Goal: Information Seeking & Learning: Learn about a topic

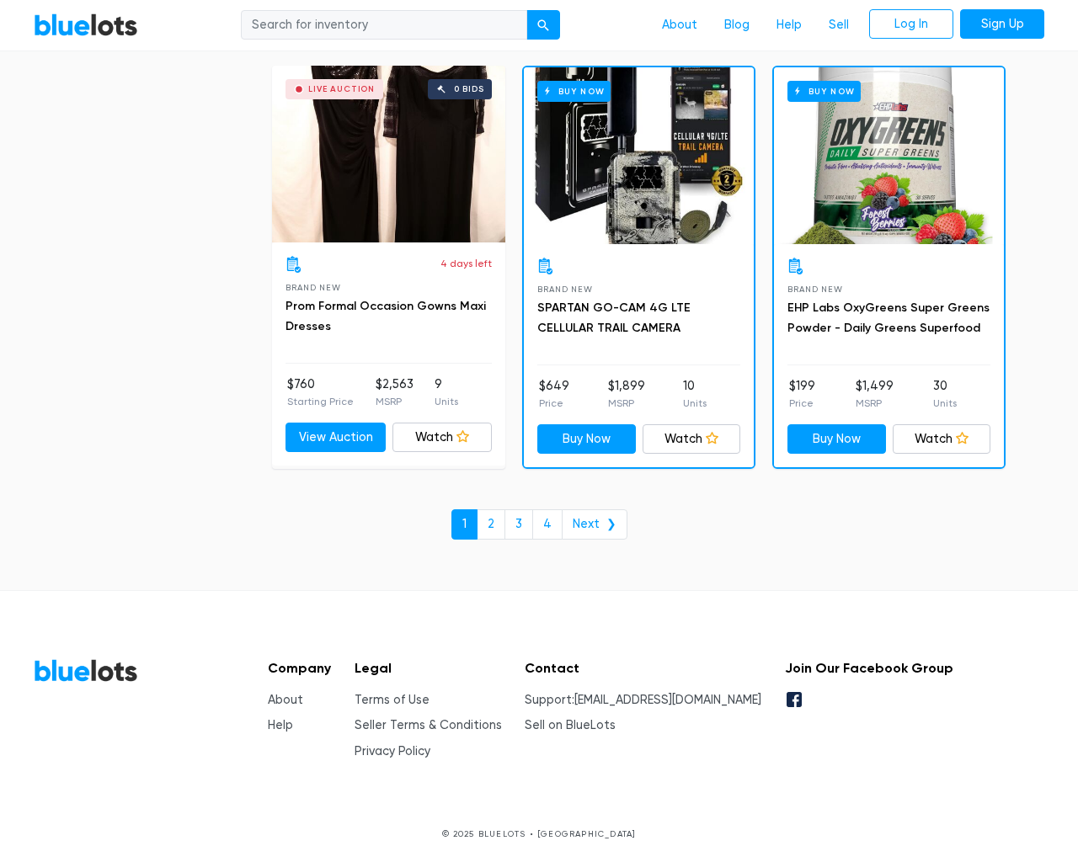
scroll to position [7185, 0]
type input "the"
type input "[EMAIL_ADDRESS][DOMAIN_NAME]"
type input "e"
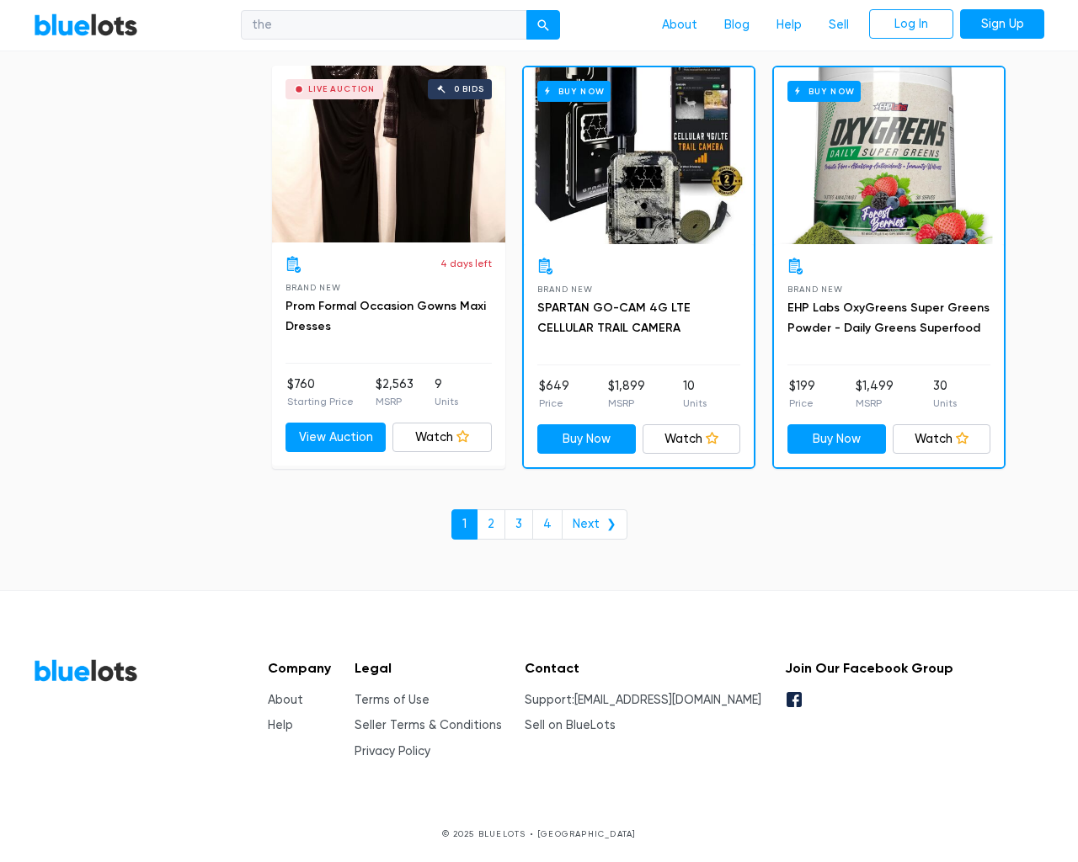
checkbox New"] "false"
checkbox Pulls"] "false"
checkbox input "false"
checkbox Accessories"] "false"
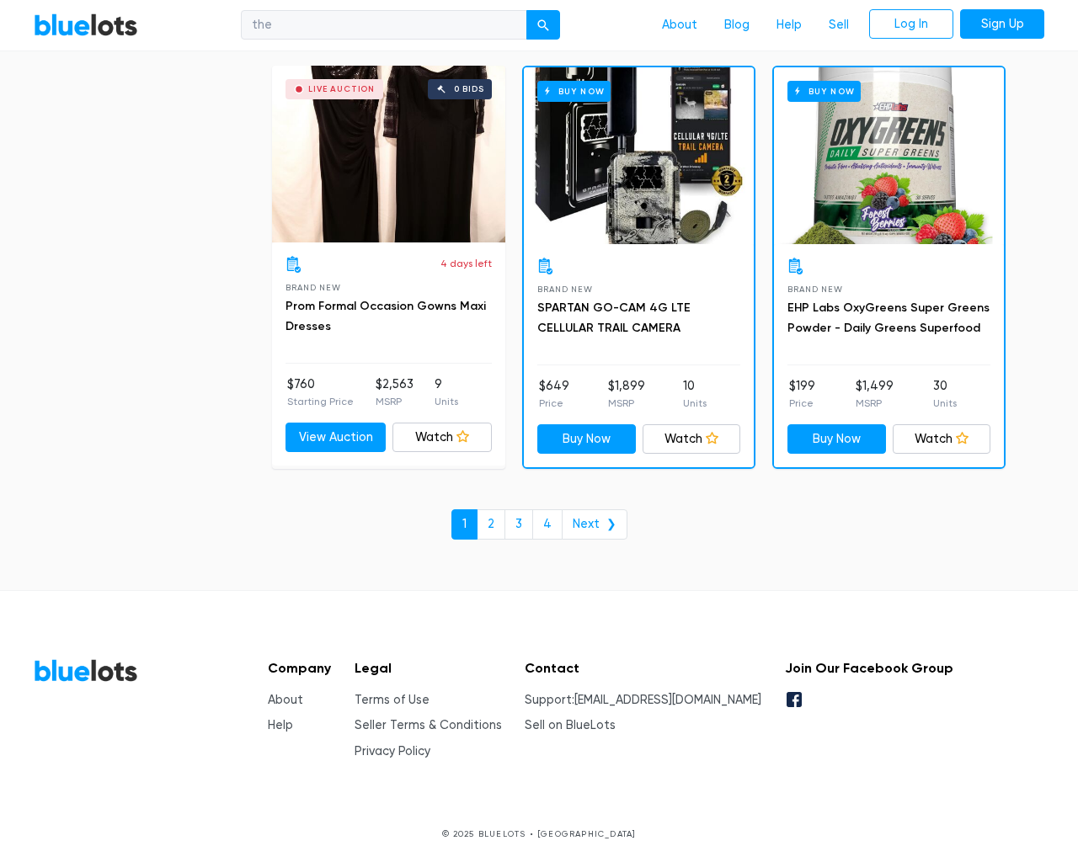
checkbox input "false"
checkbox Beauty"] "false"
checkbox Merchandise"] "false"
checkbox Goods"] "false"
checkbox Baby"] "false"
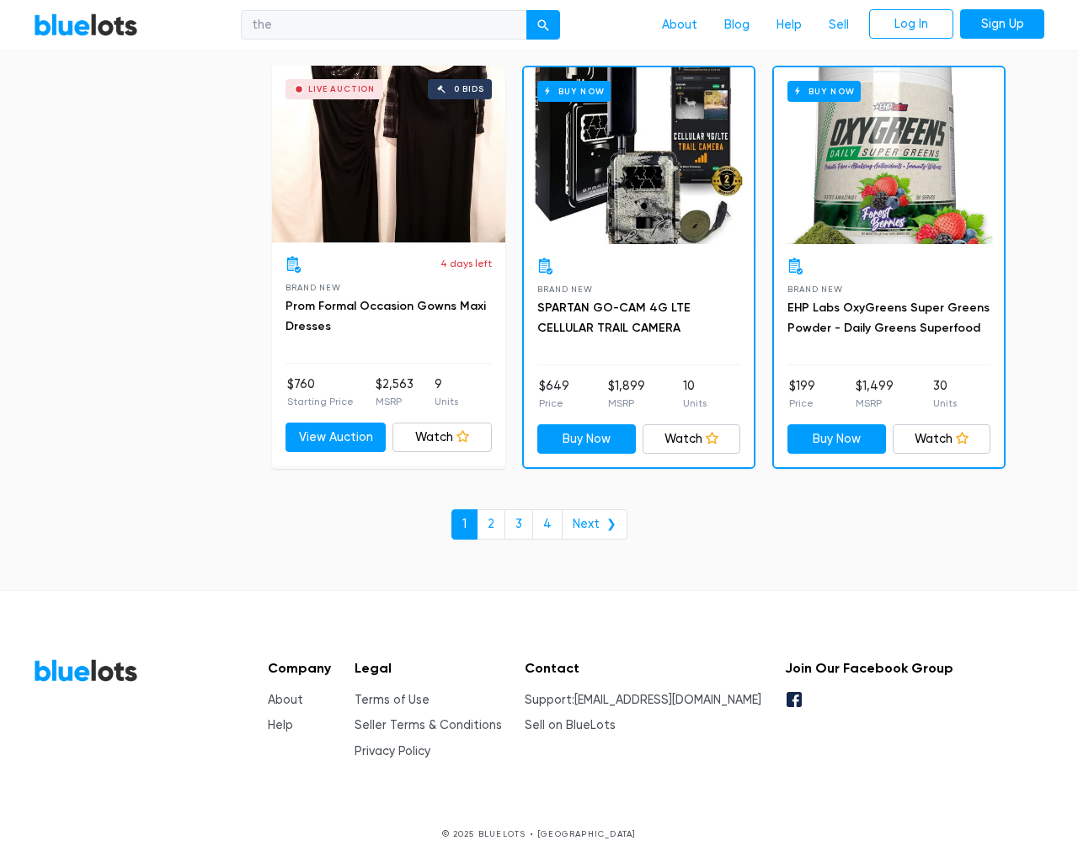
checkbox Garden"] "false"
checkbox input "false"
type input "e"
select select "10000"
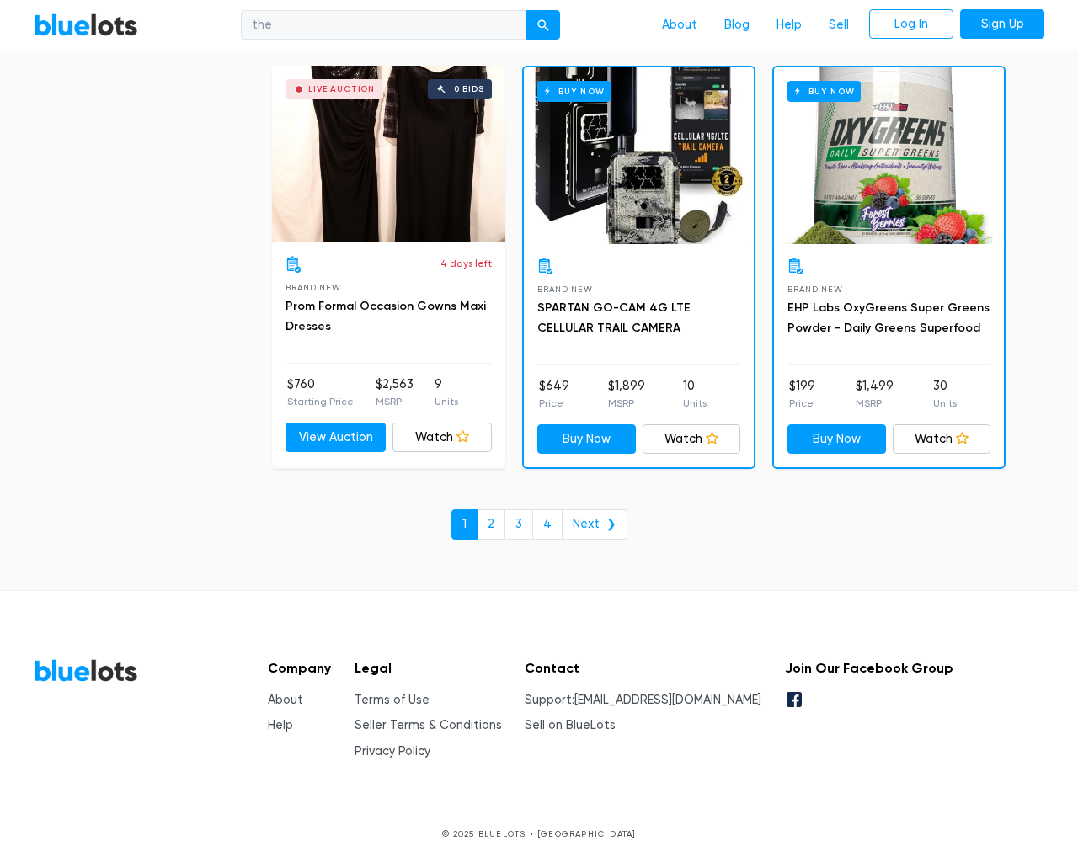
select select "50000"
select select "ending_soonest"
select select "50000"
select select "highest_price"
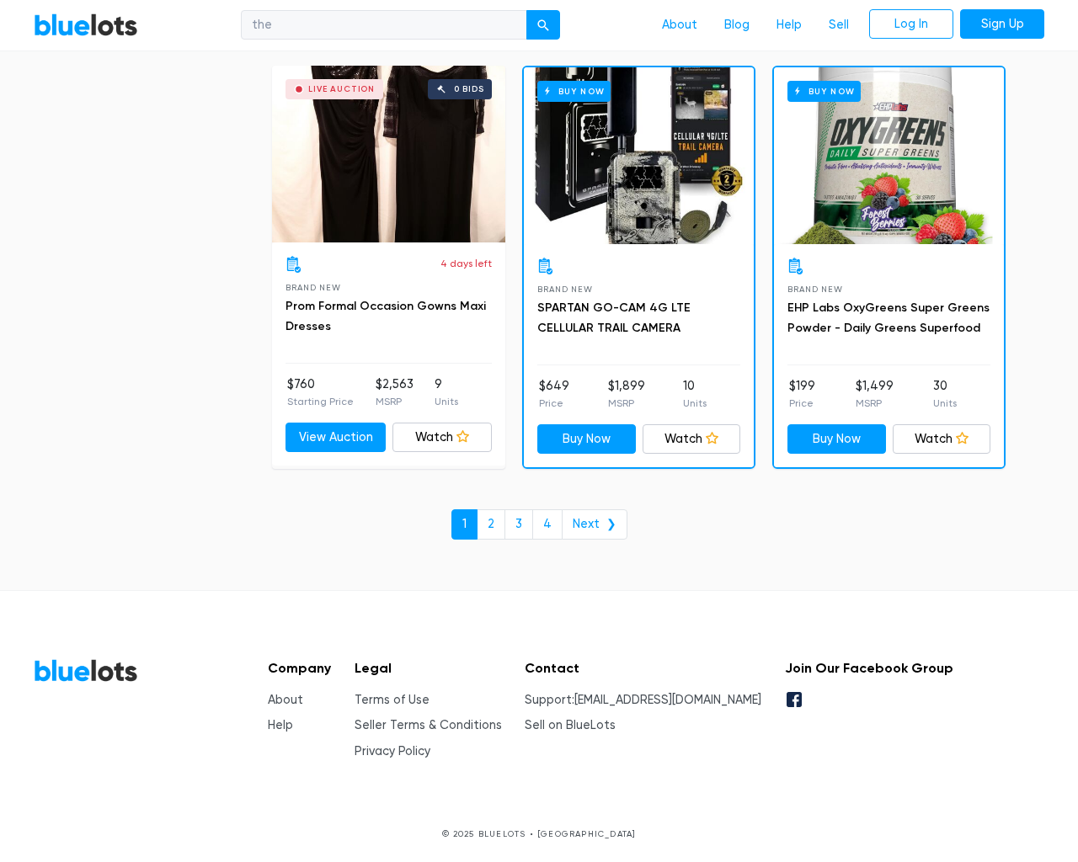
scroll to position [163, 0]
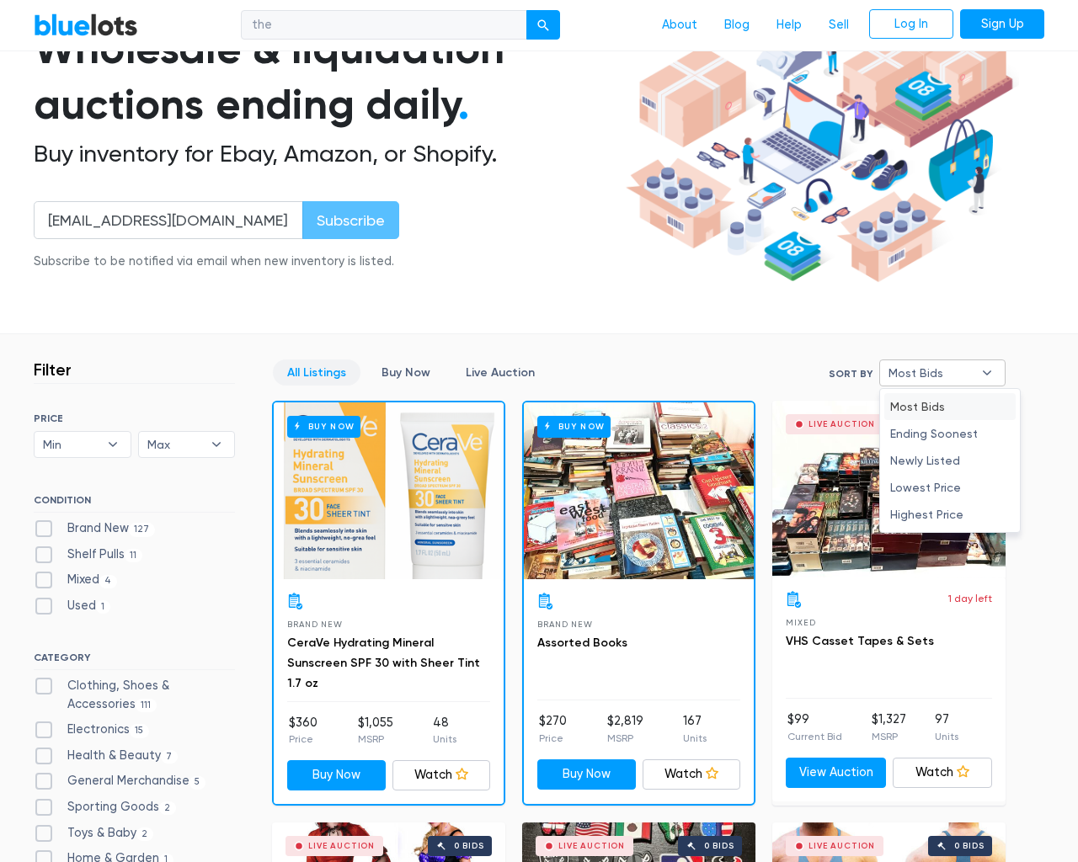
type input "e"
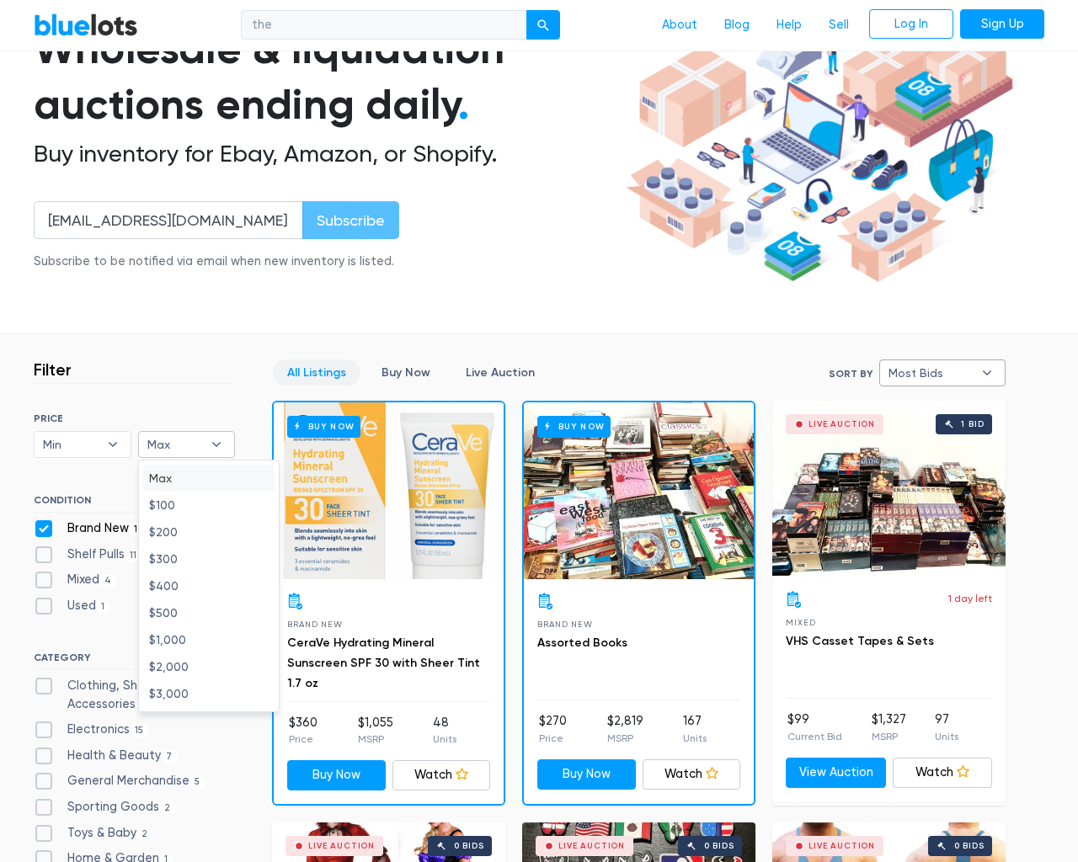
checkbox New"] "false"
checkbox Pulls"] "false"
checkbox input "false"
checkbox Accessories"] "false"
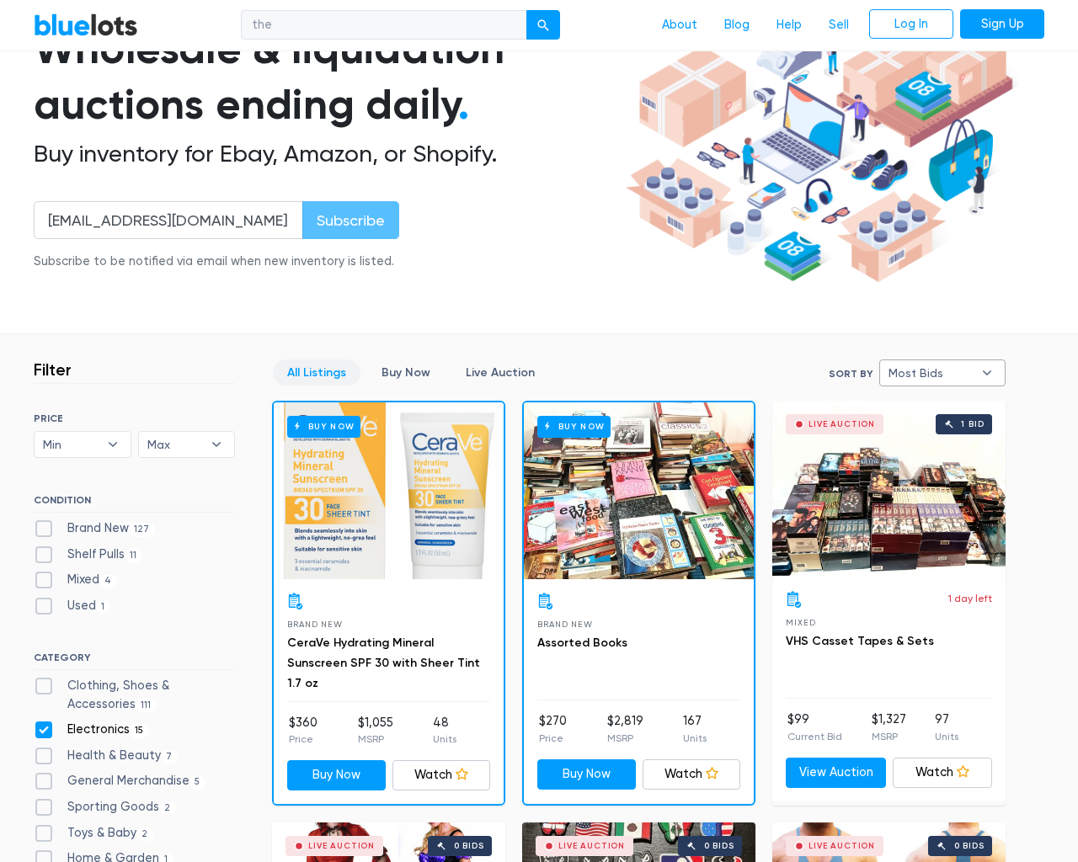
checkbox input "false"
checkbox Beauty"] "false"
checkbox Merchandise"] "false"
checkbox Goods"] "false"
checkbox Baby"] "false"
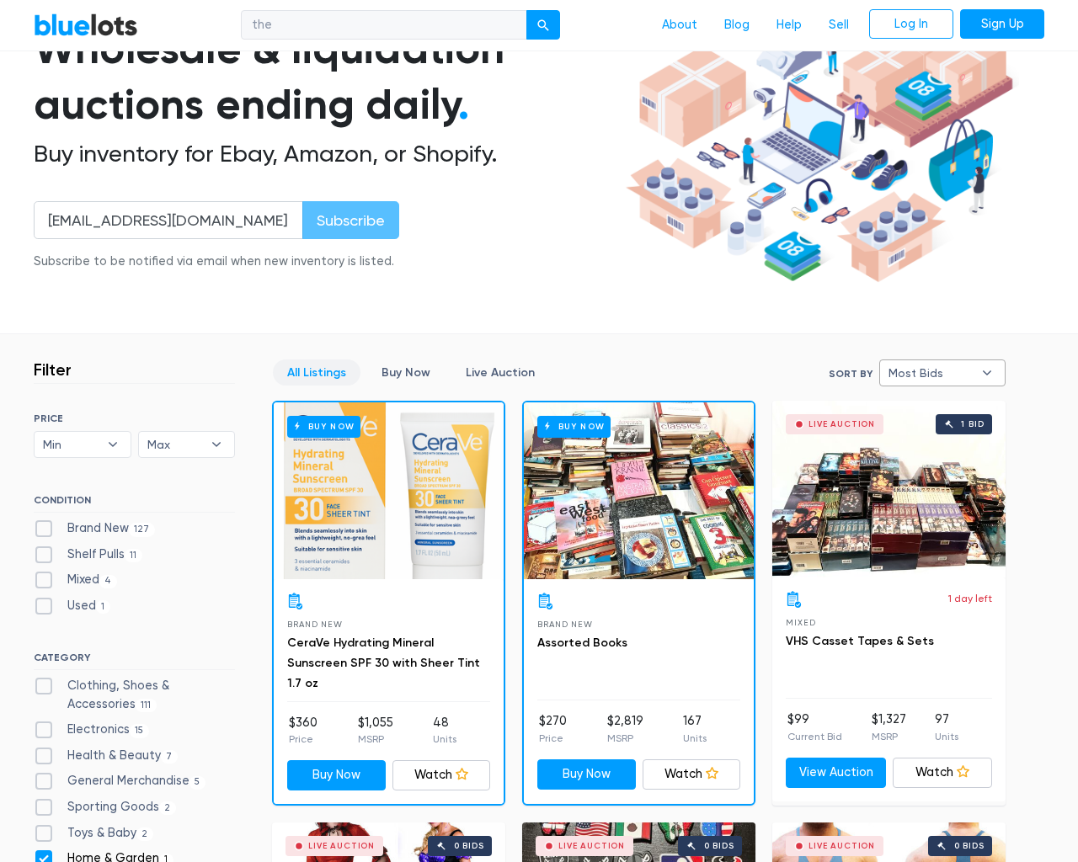
checkbox Garden"] "false"
checkbox input "false"
type input "e"
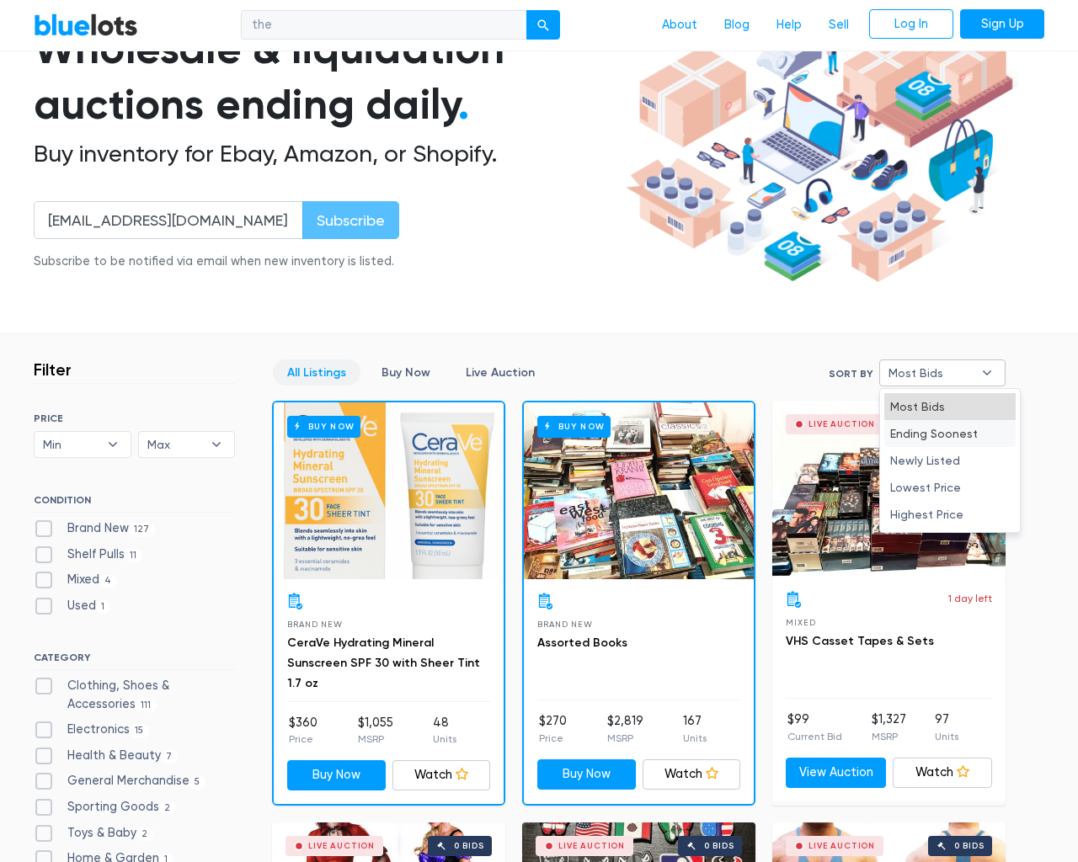
select select "most_bids"
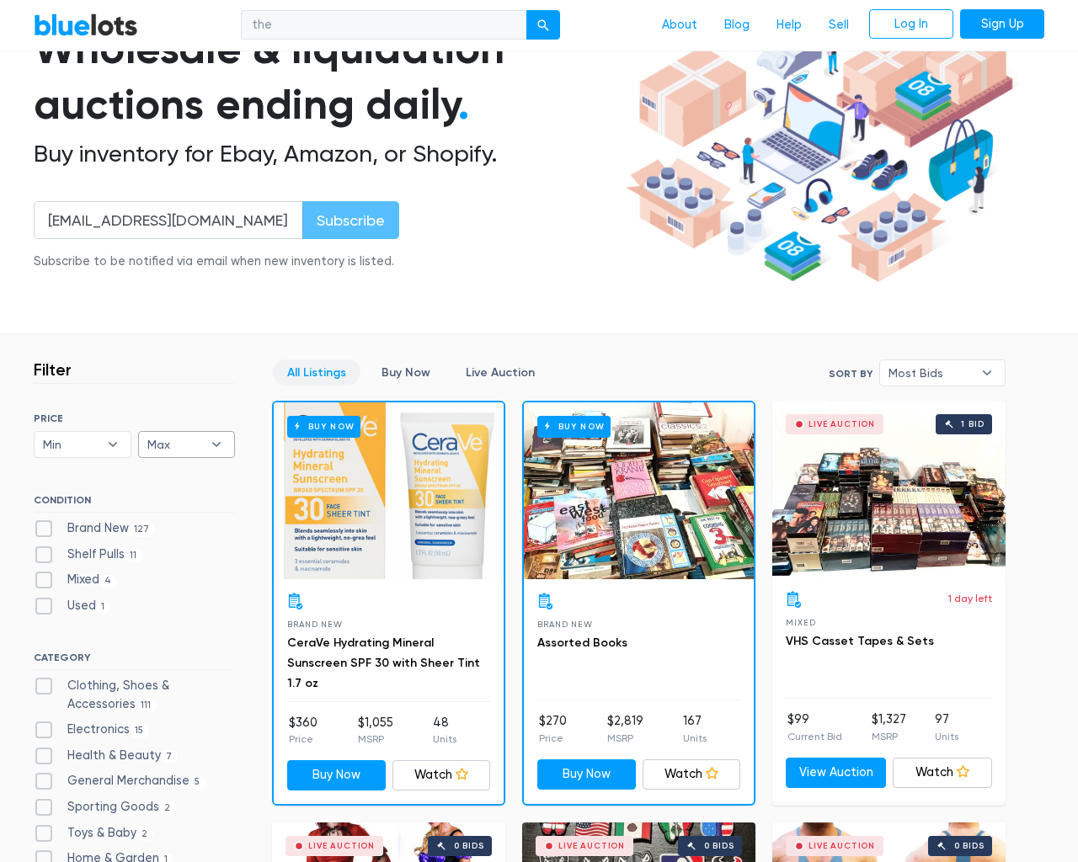
type input "e"
checkbox New"] "false"
checkbox Pulls"] "false"
checkbox input "false"
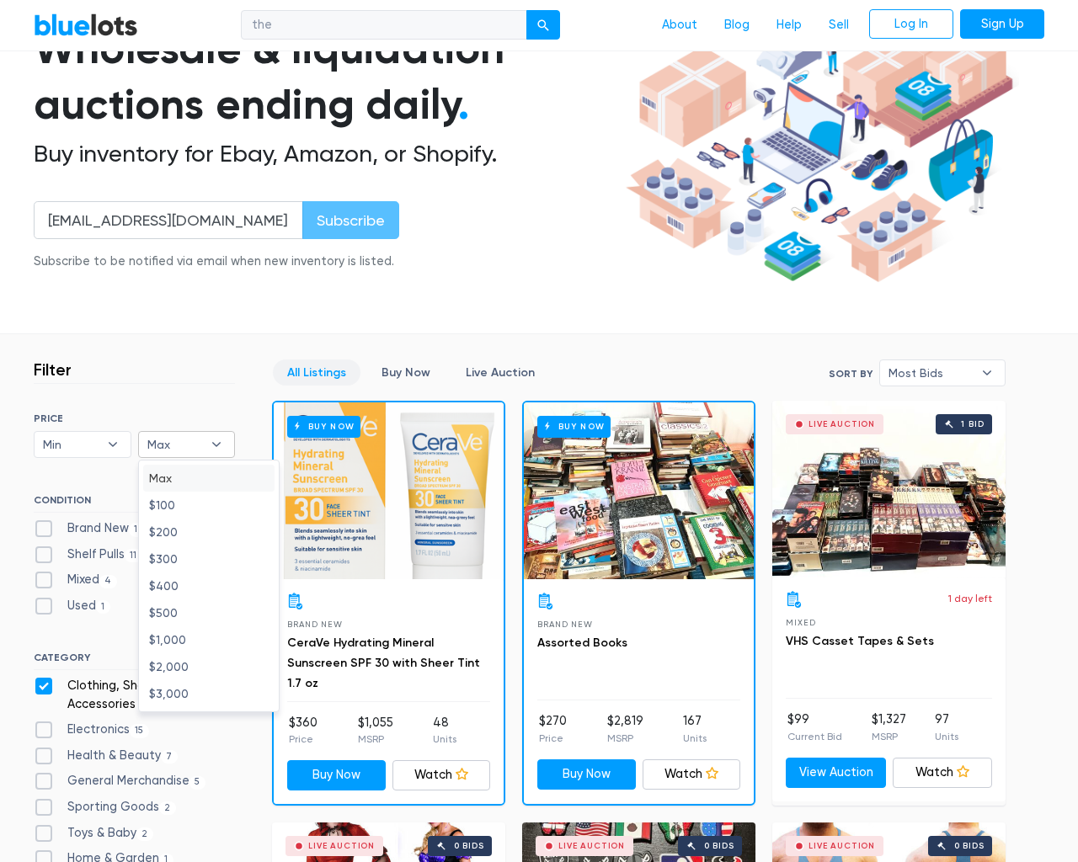
checkbox Accessories"] "false"
checkbox input "false"
checkbox Beauty"] "false"
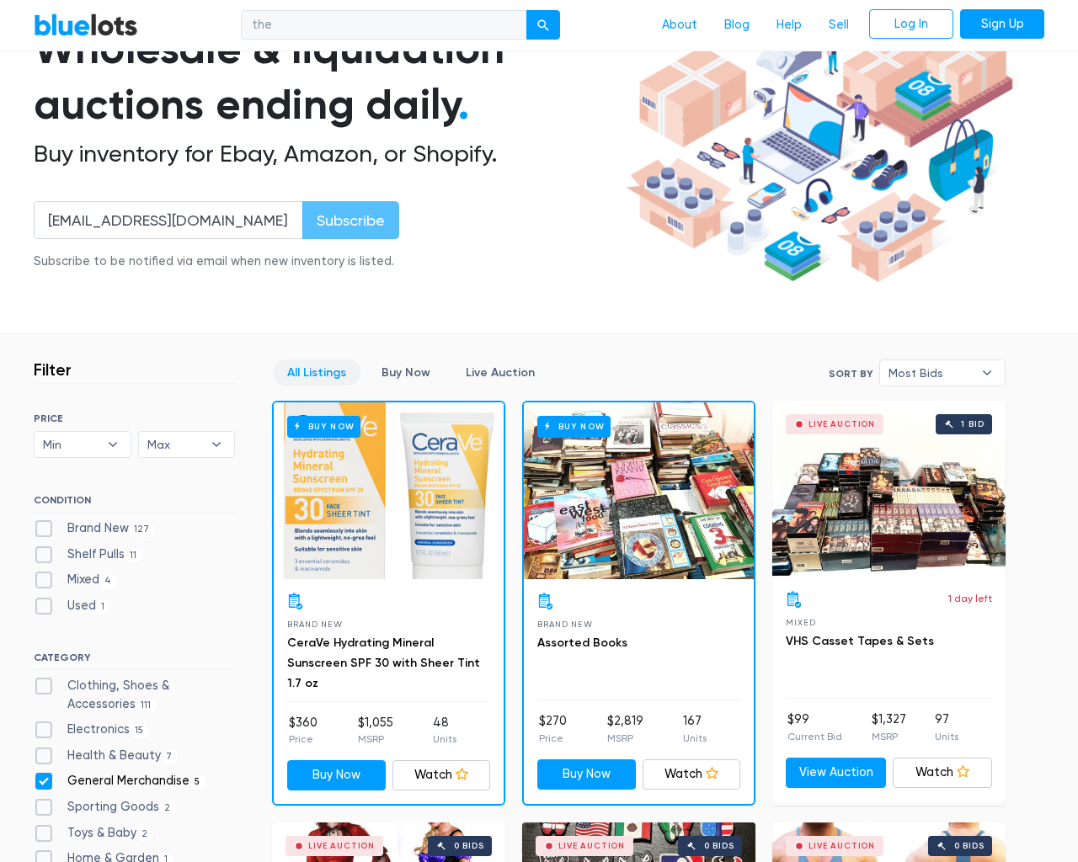
checkbox Merchandise"] "false"
checkbox Goods"] "false"
checkbox Baby"] "false"
checkbox Garden"] "false"
checkbox input "false"
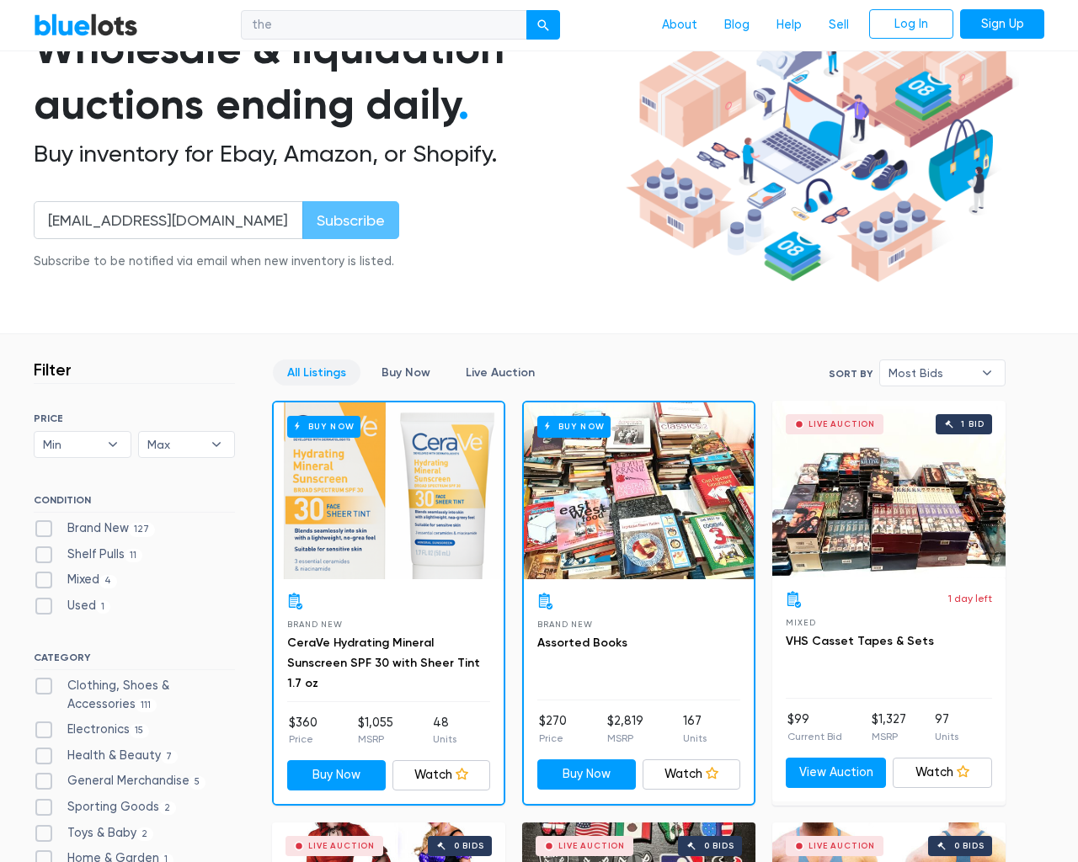
checkbox input "false"
type input "e"
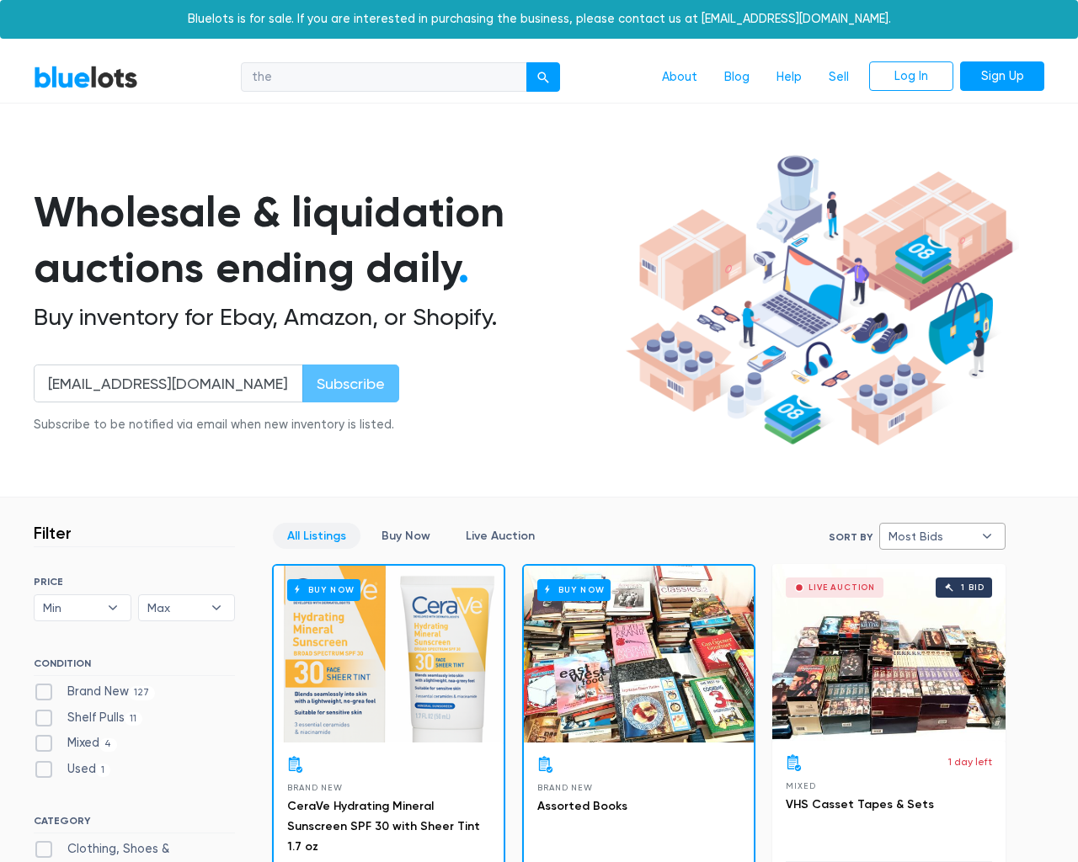
select select
select select "most_bids"
